Goal: Obtain resource: Download file/media

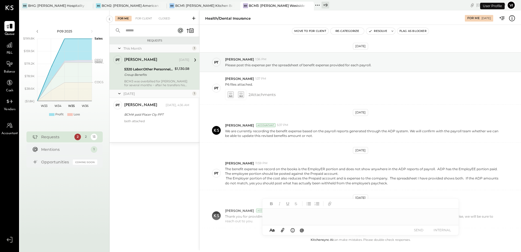
scroll to position [148, 0]
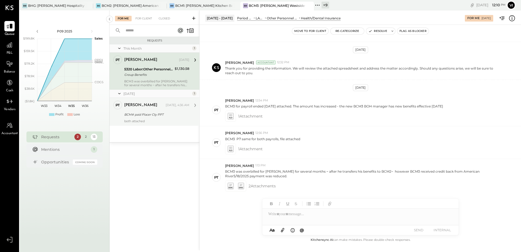
click at [149, 112] on div "BCM# paid Placer Cty PPT" at bounding box center [155, 114] width 63 height 5
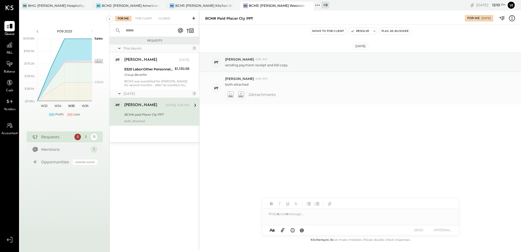
click at [240, 95] on icon at bounding box center [241, 94] width 6 height 6
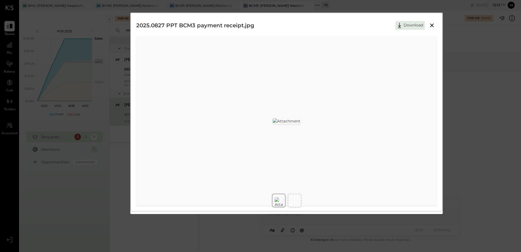
click at [432, 24] on icon at bounding box center [431, 25] width 7 height 7
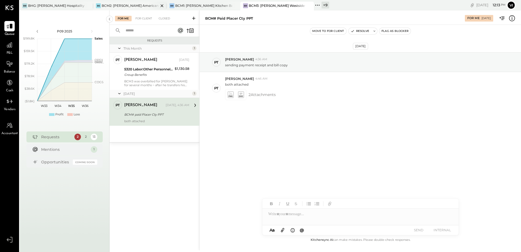
click at [139, 7] on div "BCM2: [PERSON_NAME] American Cooking" at bounding box center [130, 5] width 57 height 5
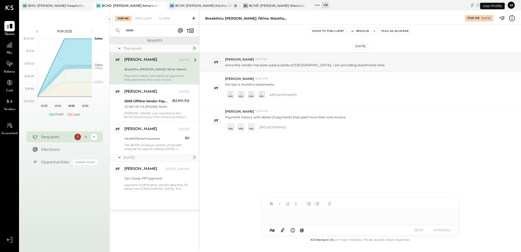
click at [208, 7] on div "BCM1: [PERSON_NAME] Kitchen Bar Market" at bounding box center [203, 5] width 57 height 5
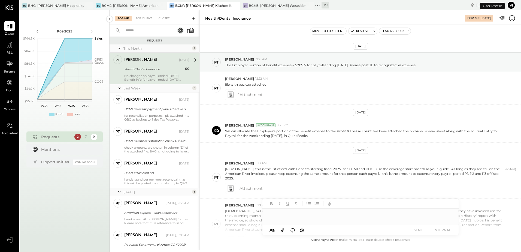
scroll to position [202, 0]
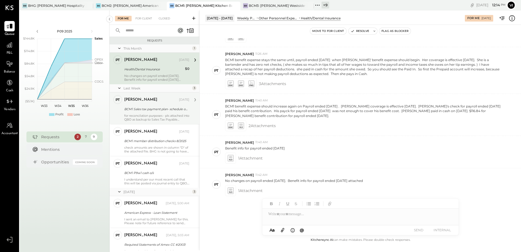
click at [145, 107] on div "BCM1 Sales tax payment plan- schedule of payments" at bounding box center [155, 108] width 63 height 5
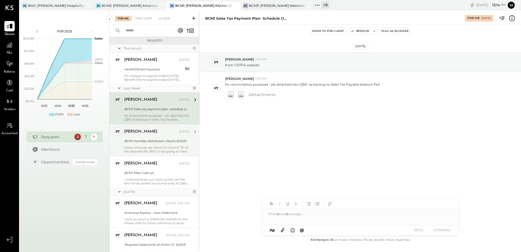
click at [137, 142] on div "BCM1 member distribution checks 8/2025" at bounding box center [155, 140] width 63 height 5
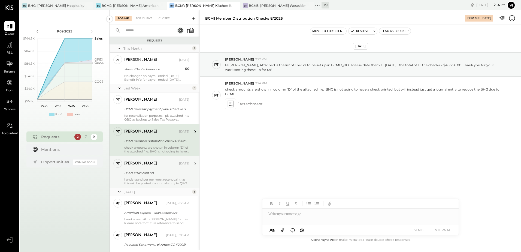
click at [135, 168] on div "[PERSON_NAME] [DATE] BCM1 P9w1 cash o/s I understand per our most recent call t…" at bounding box center [156, 172] width 65 height 26
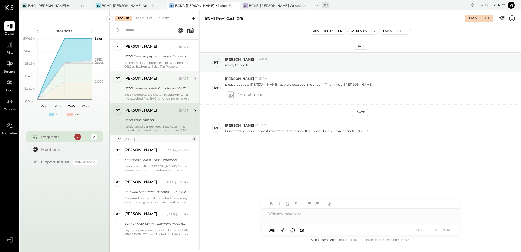
scroll to position [57, 0]
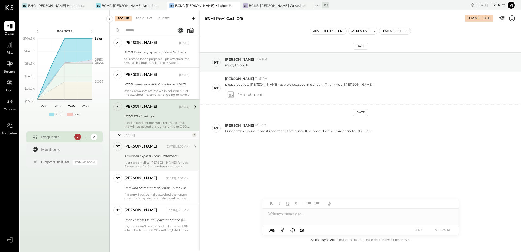
click at [141, 160] on div "I sent an email to [PERSON_NAME] for this. Please note for future reference to …" at bounding box center [156, 164] width 65 height 8
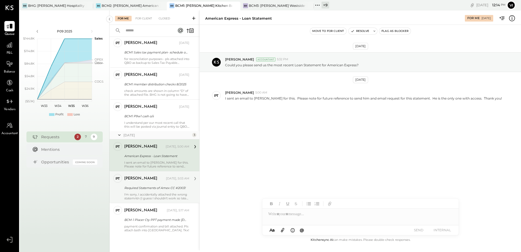
click at [141, 180] on div "[PERSON_NAME]" at bounding box center [140, 178] width 33 height 5
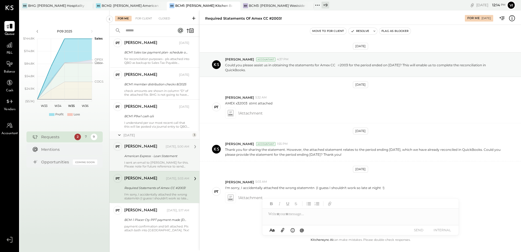
scroll to position [12, 0]
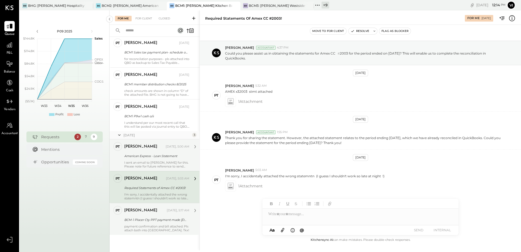
click at [144, 225] on div "payment confirmation and bill attached. Pls attach both into [GEOGRAPHIC_DATA].…" at bounding box center [156, 228] width 65 height 8
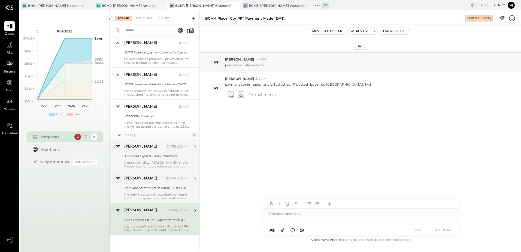
click at [145, 184] on div "Required Statements of Amex CC #2003!" at bounding box center [155, 187] width 63 height 7
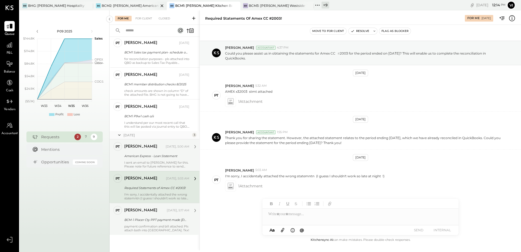
click at [127, 4] on div "BCM2: [PERSON_NAME] American Cooking" at bounding box center [130, 5] width 57 height 5
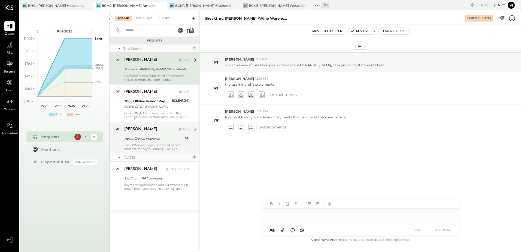
click at [146, 145] on div "The BCM2 employer portion of benefit expense for payroll ending [DATE] = $428.5…" at bounding box center [156, 147] width 65 height 8
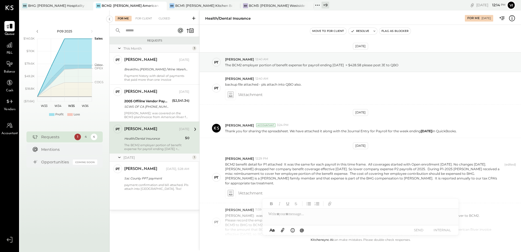
scroll to position [251, 0]
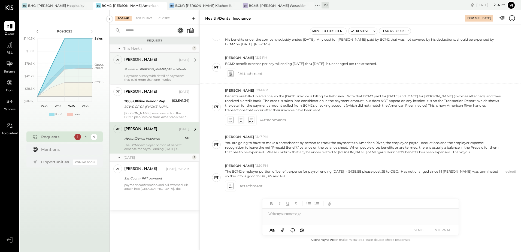
click at [156, 69] on div "Breakthru [PERSON_NAME] /Wine Warehouse - vendor statements" at bounding box center [155, 68] width 63 height 5
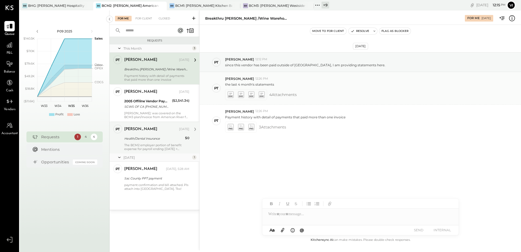
click at [232, 97] on icon at bounding box center [230, 94] width 6 height 6
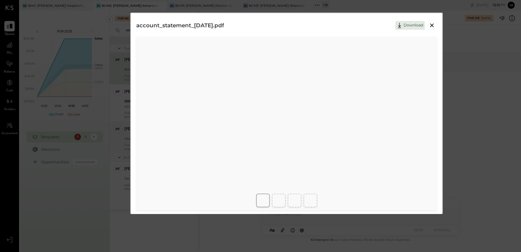
click at [269, 203] on div at bounding box center [263, 200] width 14 height 14
click at [268, 203] on div at bounding box center [263, 200] width 14 height 14
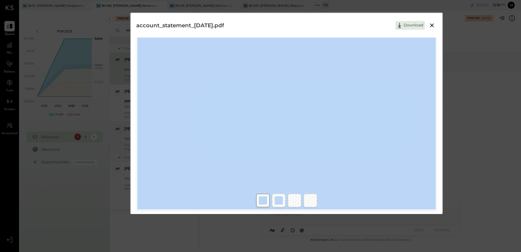
click at [433, 27] on icon at bounding box center [432, 25] width 4 height 4
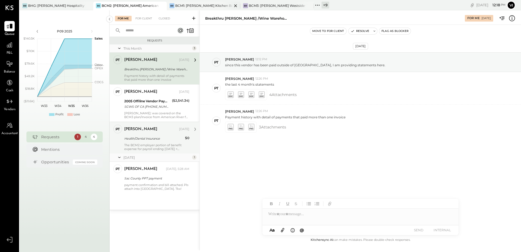
click at [196, 6] on div "BCM1: [PERSON_NAME] Kitchen Bar Market" at bounding box center [203, 5] width 57 height 5
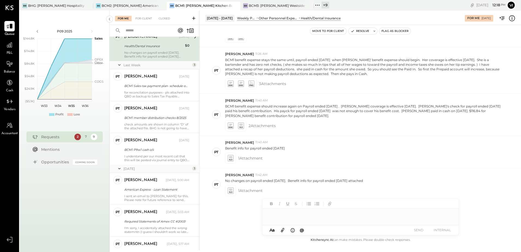
scroll to position [54, 0]
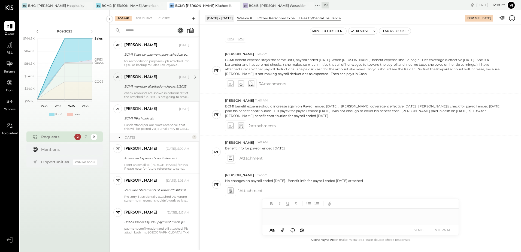
click at [151, 89] on div "BCM1 member distribution checks 8/2025" at bounding box center [155, 86] width 63 height 5
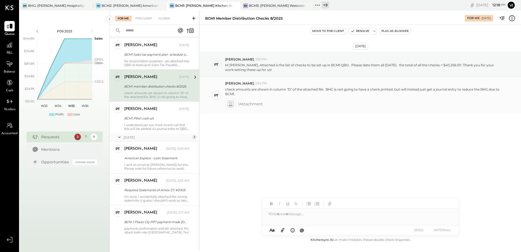
click at [230, 106] on icon at bounding box center [230, 104] width 6 height 6
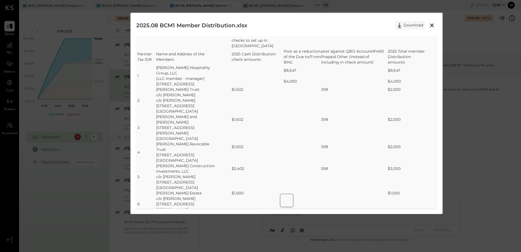
click at [406, 27] on button "Download" at bounding box center [409, 25] width 29 height 9
click at [430, 26] on icon at bounding box center [431, 25] width 7 height 7
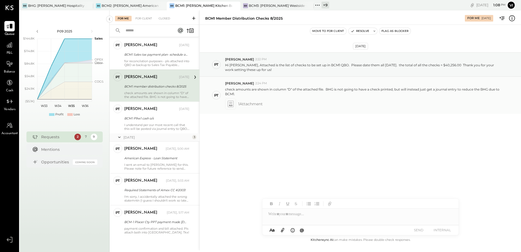
click at [230, 105] on icon at bounding box center [230, 104] width 6 height 6
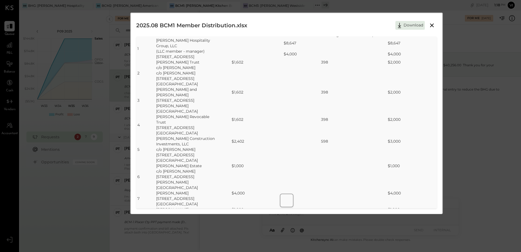
scroll to position [54, 0]
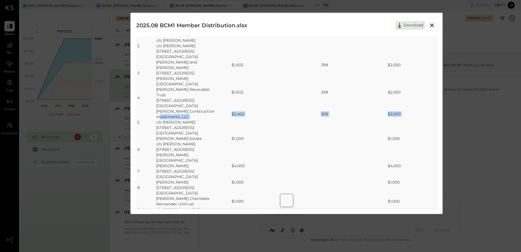
drag, startPoint x: 157, startPoint y: 104, endPoint x: 179, endPoint y: 103, distance: 22.6
drag, startPoint x: 179, startPoint y: 103, endPoint x: 168, endPoint y: 112, distance: 14.9
click at [168, 125] on td "[STREET_ADDRESS]" at bounding box center [187, 127] width 63 height 5
click at [157, 163] on tr "7 [PERSON_NAME] $4,000 $4,000" at bounding box center [286, 165] width 298 height 5
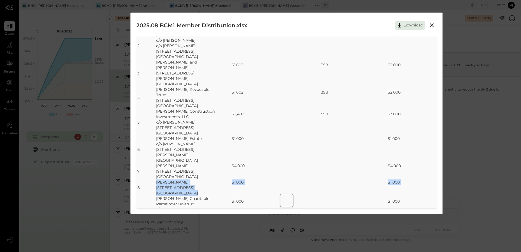
drag, startPoint x: 156, startPoint y: 167, endPoint x: 244, endPoint y: 175, distance: 88.3
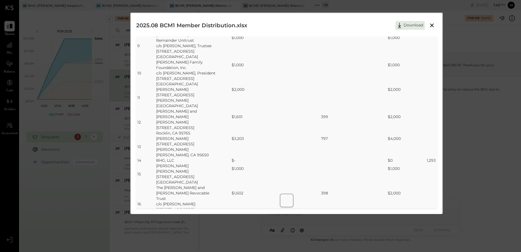
scroll to position [300, 0]
